Goal: Transaction & Acquisition: Book appointment/travel/reservation

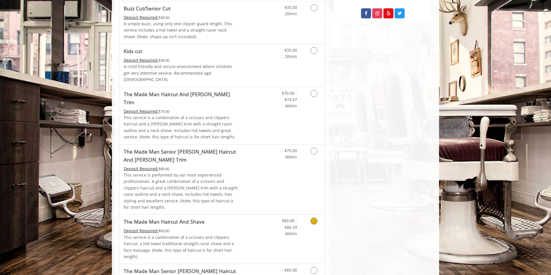
scroll to position [356, 0]
click at [314, 90] on icon "Grooming services" at bounding box center [313, 93] width 7 height 7
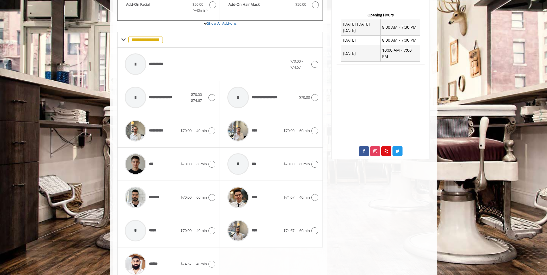
scroll to position [216, 0]
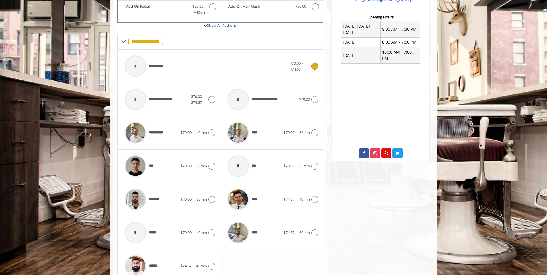
click at [142, 60] on div at bounding box center [136, 66] width 22 height 22
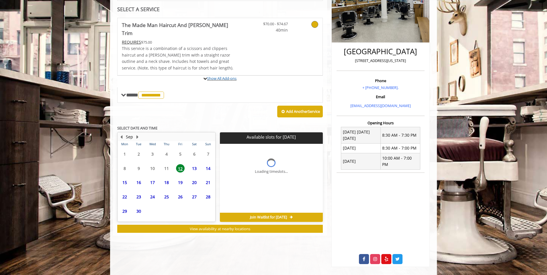
scroll to position [130, 0]
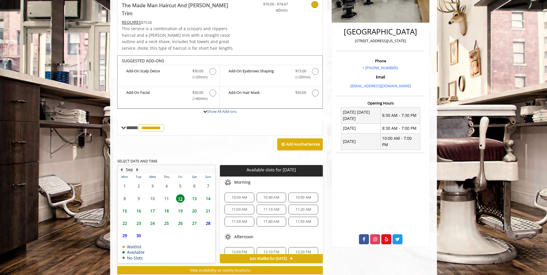
click at [139, 206] on span "16" at bounding box center [138, 210] width 9 height 8
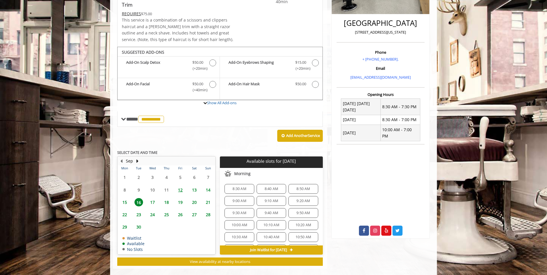
click at [152, 198] on span "17" at bounding box center [152, 202] width 9 height 8
click at [303, 211] on span "9:50 AM" at bounding box center [303, 213] width 13 height 5
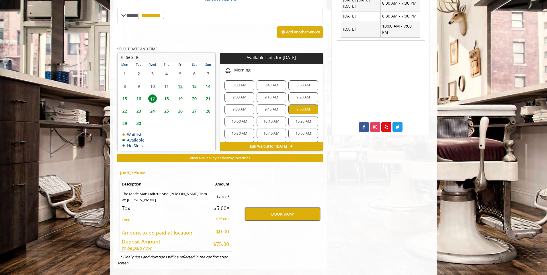
click at [274, 207] on button "BOOK NOW" at bounding box center [282, 213] width 75 height 13
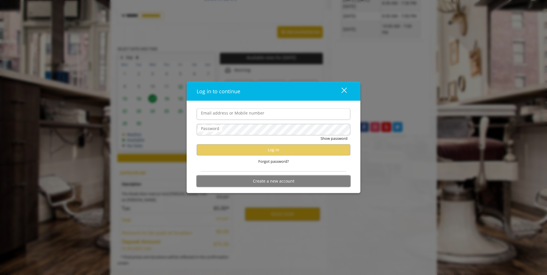
click at [268, 180] on button "Create a new account" at bounding box center [274, 180] width 154 height 11
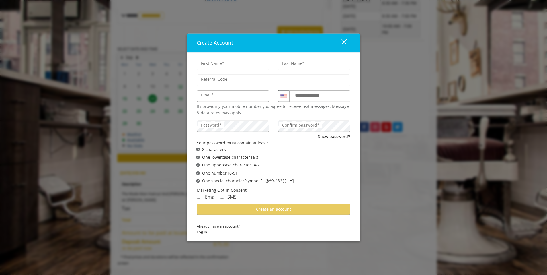
type input "***"
type input "******"
click at [347, 43] on button "close" at bounding box center [341, 43] width 20 height 12
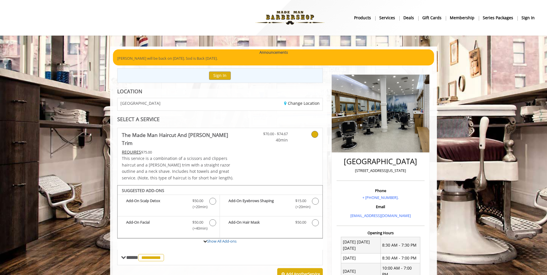
click at [286, 16] on img at bounding box center [290, 18] width 79 height 32
